Goal: Task Accomplishment & Management: Manage account settings

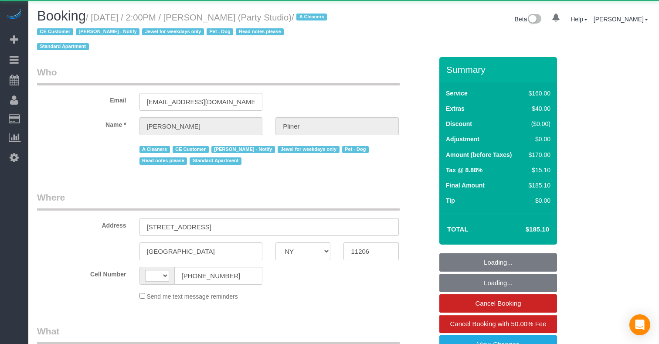
select select "NY"
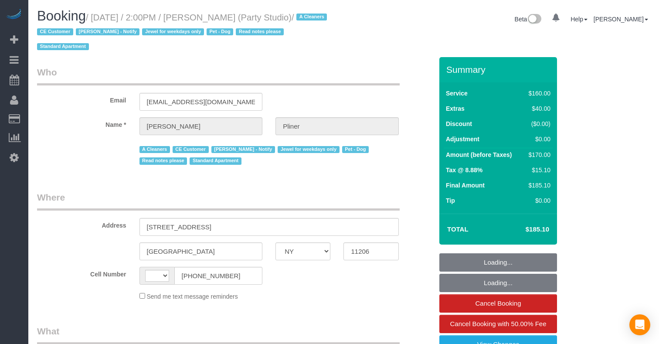
select select "string:[GEOGRAPHIC_DATA]"
select select "object:723"
select select "spot1"
select select "number:89"
select select "number:90"
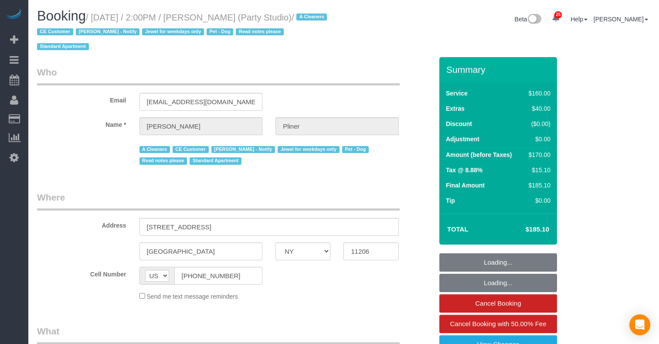
select select "number:13"
select select "number:7"
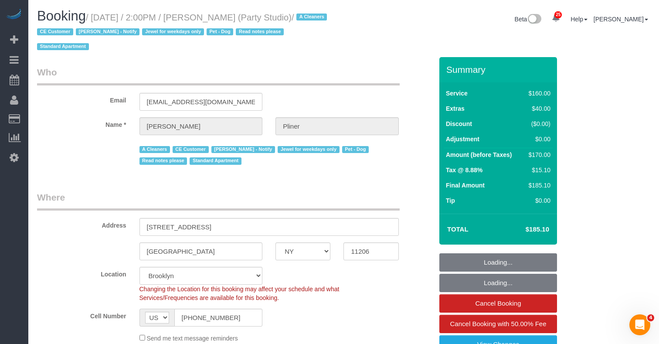
select select "spot43"
select select "object:1526"
select select "string:stripe-pm_1Ra3TY4VGloSiKo7j3jCiqJ4"
